Goal: Task Accomplishment & Management: Manage account settings

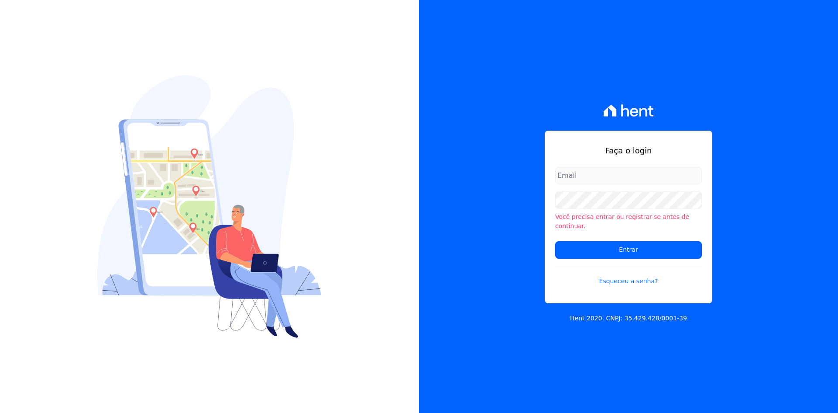
click at [588, 181] on input "email" at bounding box center [628, 175] width 147 height 17
type input "[PERSON_NAME][EMAIL_ADDRESS][DOMAIN_NAME]"
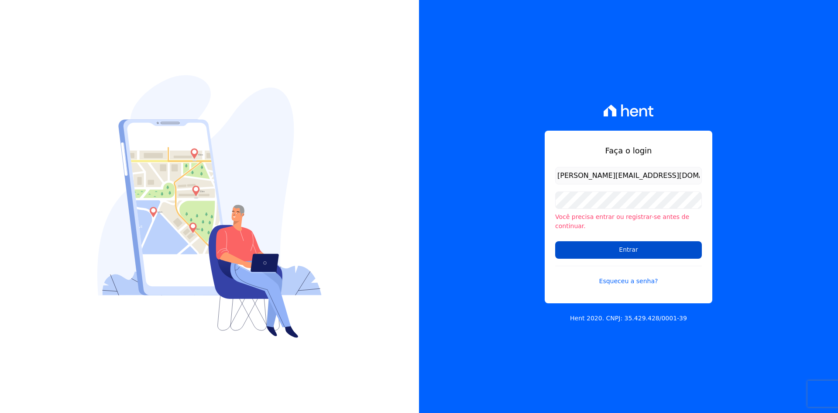
click at [625, 244] on input "Entrar" at bounding box center [628, 249] width 147 height 17
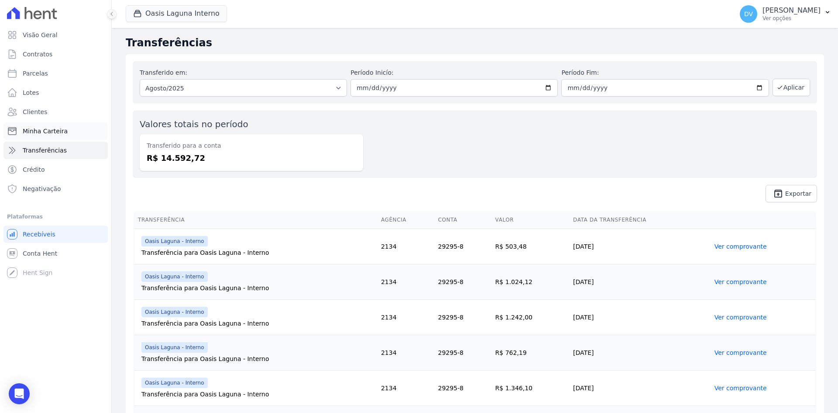
click at [49, 127] on span "Minha Carteira" at bounding box center [45, 131] width 45 height 9
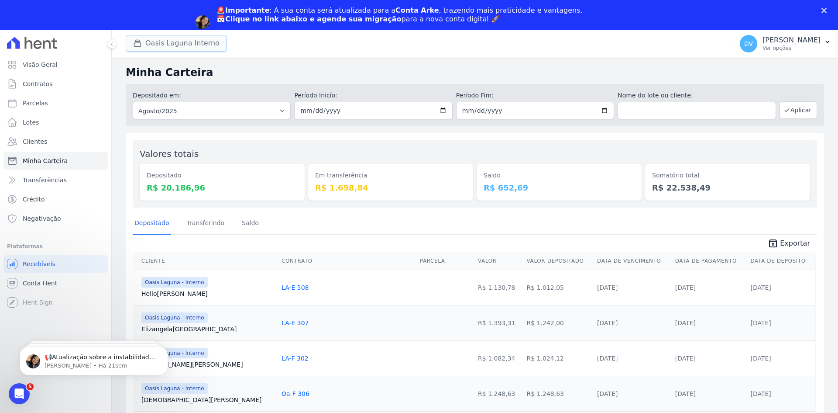
click at [174, 38] on button "Oasis Laguna Interno" at bounding box center [176, 43] width 101 height 17
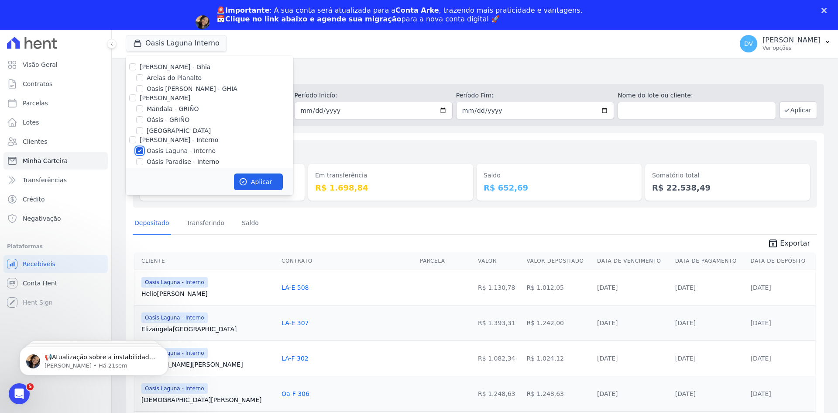
click at [141, 150] on input "Oasis Laguna - Interno" at bounding box center [139, 150] width 7 height 7
checkbox input "false"
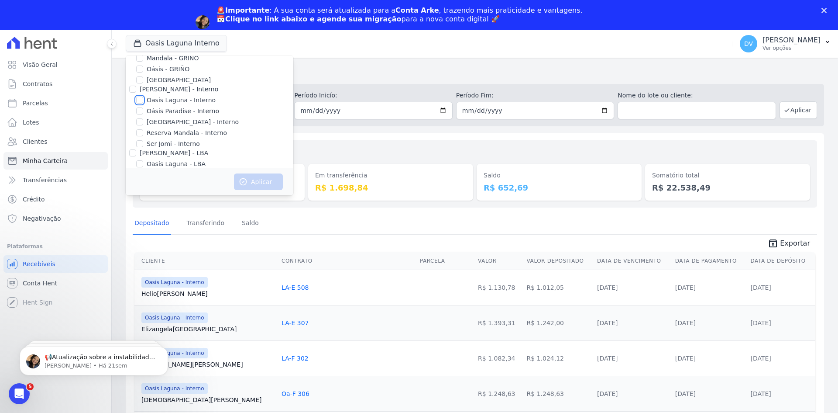
scroll to position [69, 0]
click at [140, 103] on input "[GEOGRAPHIC_DATA] - Interno" at bounding box center [139, 103] width 7 height 7
checkbox input "true"
click at [253, 179] on button "Aplicar" at bounding box center [258, 181] width 49 height 17
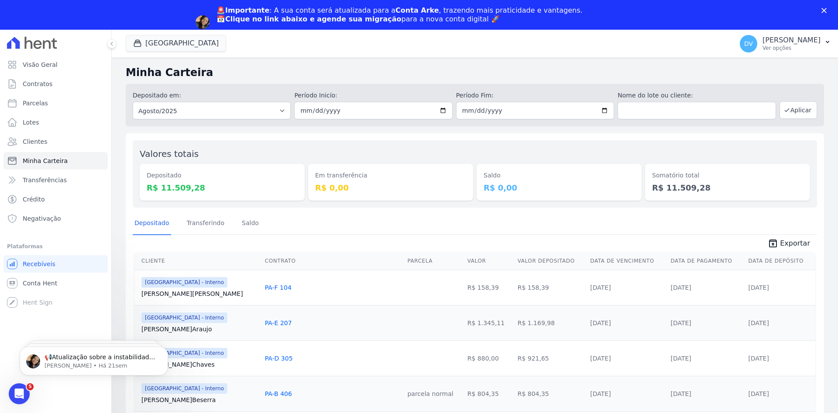
scroll to position [0, 0]
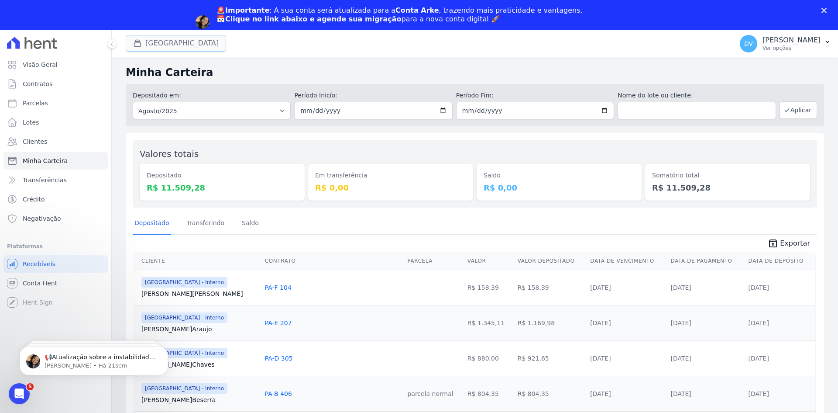
click at [193, 43] on button "[GEOGRAPHIC_DATA]" at bounding box center [176, 43] width 100 height 17
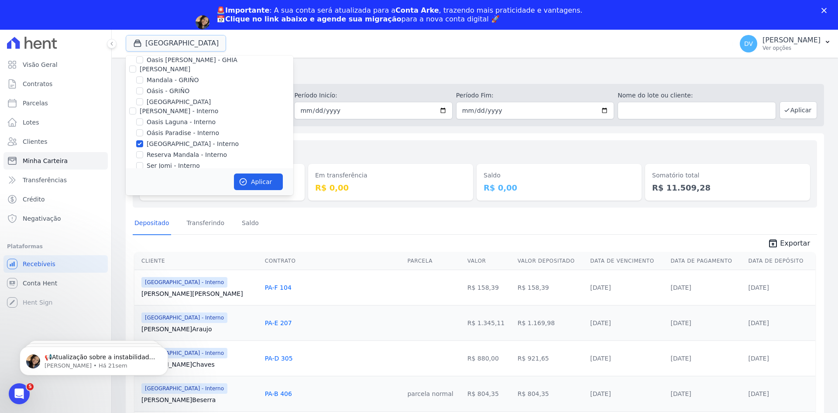
scroll to position [69, 0]
click at [141, 103] on input "[GEOGRAPHIC_DATA] - Interno" at bounding box center [139, 103] width 7 height 7
checkbox input "false"
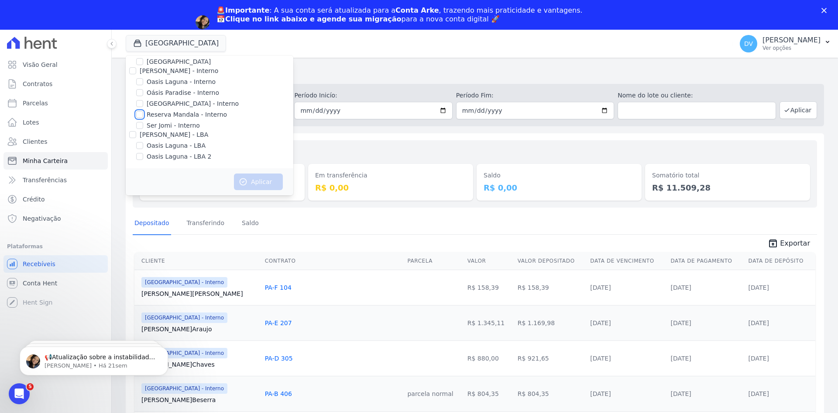
click at [139, 114] on input "Reserva Mandala - Interno" at bounding box center [139, 114] width 7 height 7
checkbox input "true"
click at [258, 182] on button "Aplicar" at bounding box center [258, 181] width 49 height 17
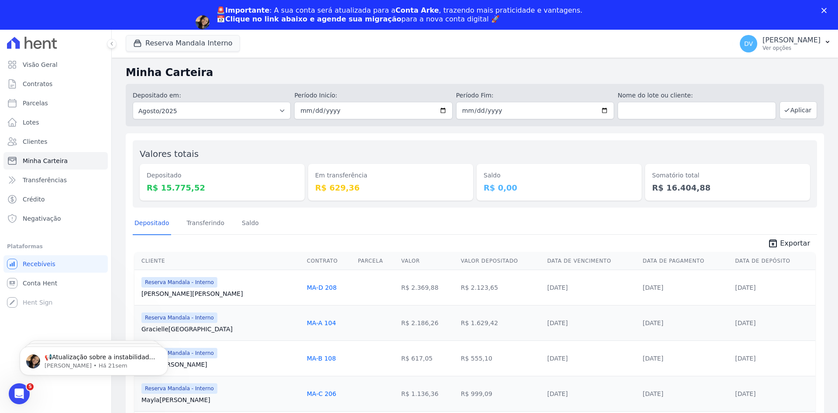
scroll to position [0, 0]
